Goal: Task Accomplishment & Management: Use online tool/utility

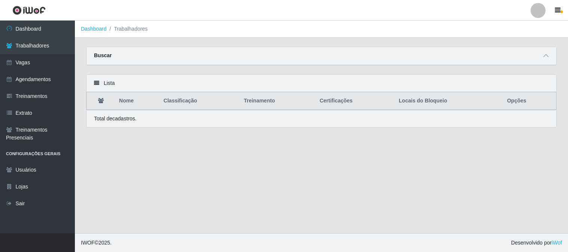
click at [28, 21] on div "Perfil Alterar Senha Sair Dashboard Trabalhadores Vagas Agendamentos Treinament…" at bounding box center [284, 126] width 568 height 252
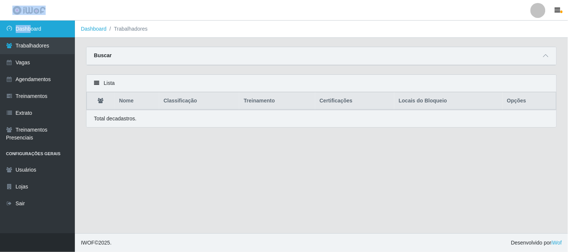
click at [29, 28] on link "Dashboard" at bounding box center [37, 29] width 75 height 17
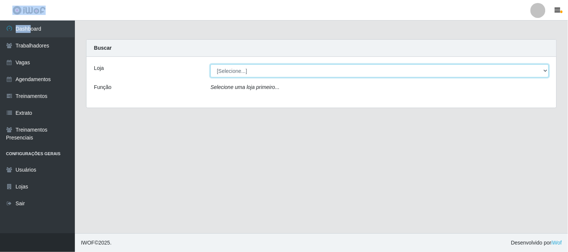
drag, startPoint x: 269, startPoint y: 71, endPoint x: 269, endPoint y: 77, distance: 5.6
click at [269, 73] on select "[Selecione...] Sapore D'italia" at bounding box center [379, 70] width 339 height 13
select select "266"
click at [210, 64] on select "[Selecione...] Sapore D'italia" at bounding box center [379, 70] width 339 height 13
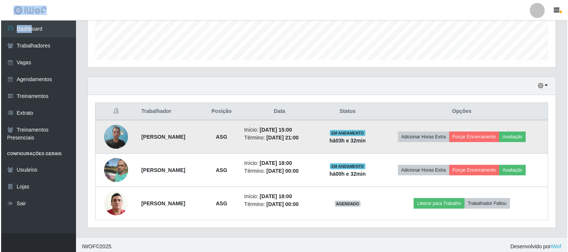
scroll to position [212, 0]
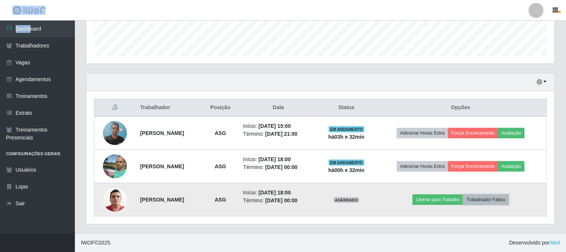
click at [496, 201] on button "Trabalhador Faltou" at bounding box center [486, 200] width 45 height 10
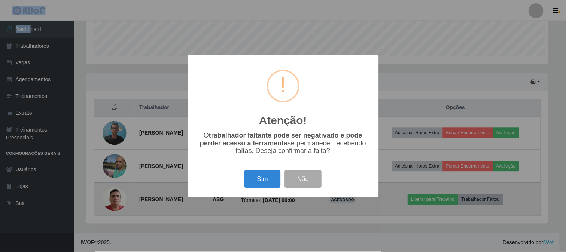
scroll to position [155, 463]
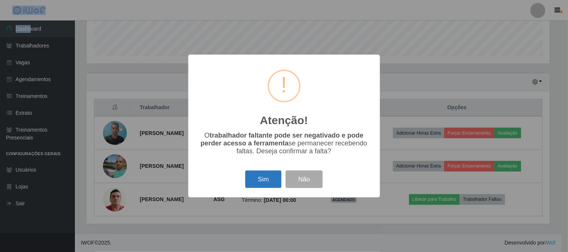
click at [262, 181] on button "Sim" at bounding box center [263, 180] width 36 height 18
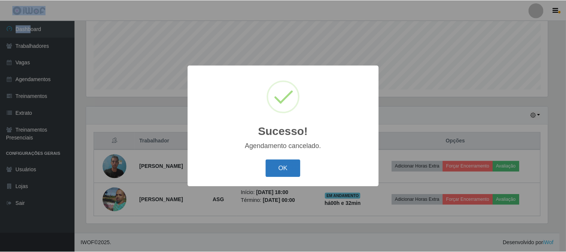
scroll to position [178, 0]
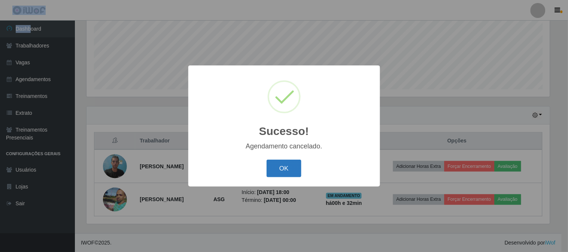
click at [279, 170] on button "OK" at bounding box center [284, 169] width 35 height 18
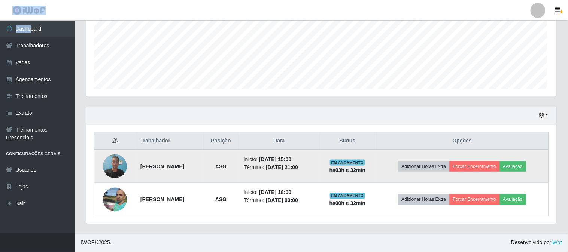
scroll to position [155, 468]
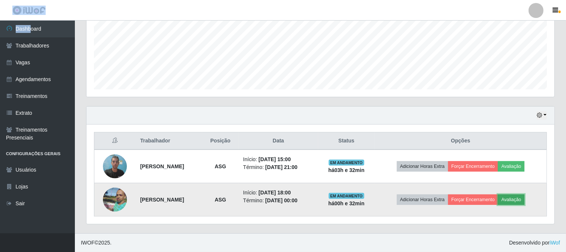
click at [518, 197] on button "Avaliação" at bounding box center [511, 200] width 27 height 10
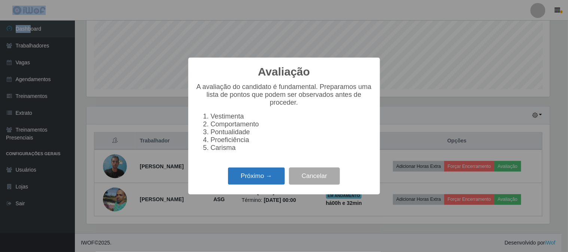
click at [275, 181] on button "Próximo →" at bounding box center [256, 177] width 57 height 18
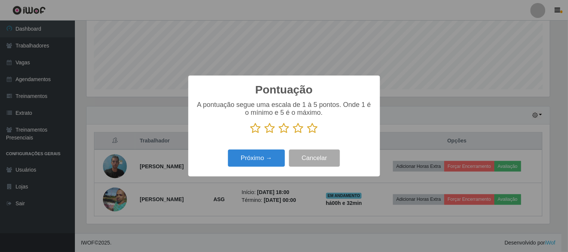
click at [311, 131] on icon at bounding box center [313, 128] width 10 height 11
click at [308, 134] on input "radio" at bounding box center [308, 134] width 0 height 0
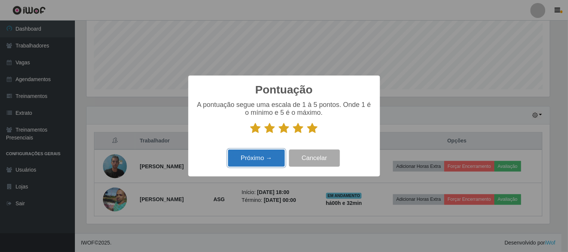
click at [264, 160] on button "Próximo →" at bounding box center [256, 159] width 57 height 18
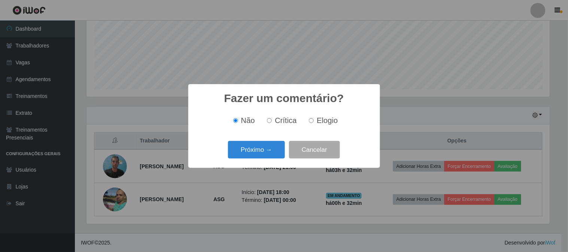
drag, startPoint x: 314, startPoint y: 122, endPoint x: 290, endPoint y: 132, distance: 25.7
click at [311, 122] on label "Elogio" at bounding box center [322, 120] width 32 height 9
drag, startPoint x: 311, startPoint y: 122, endPoint x: 302, endPoint y: 133, distance: 14.7
click at [311, 122] on input "Elogio" at bounding box center [311, 120] width 5 height 5
radio input "true"
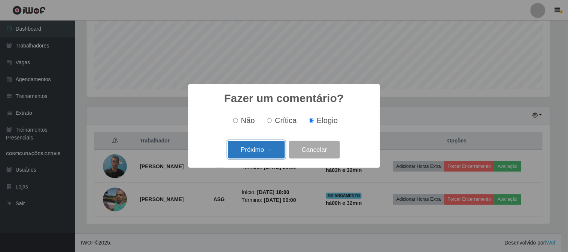
click at [256, 153] on button "Próximo →" at bounding box center [256, 150] width 57 height 18
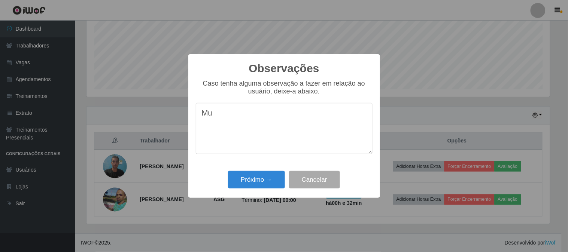
type textarea "M"
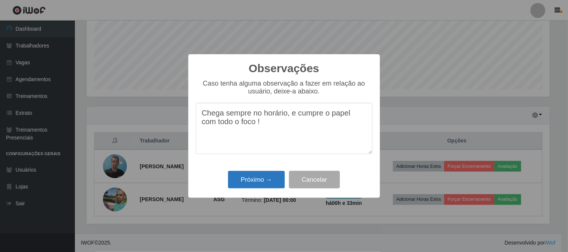
type textarea "Chega sempre no horário, e cumpre o papel com todo o foco !"
click at [260, 183] on button "Próximo →" at bounding box center [256, 180] width 57 height 18
click at [260, 183] on div "Observações × Caso tenha alguma observação a fazer em relação ao usuário, deixe…" at bounding box center [284, 126] width 568 height 252
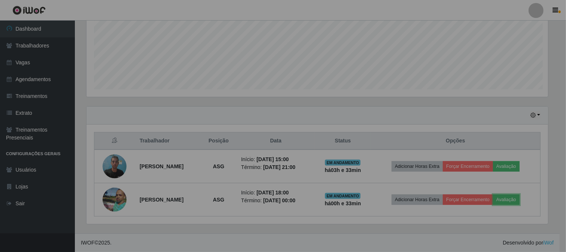
scroll to position [155, 468]
